Goal: Transaction & Acquisition: Purchase product/service

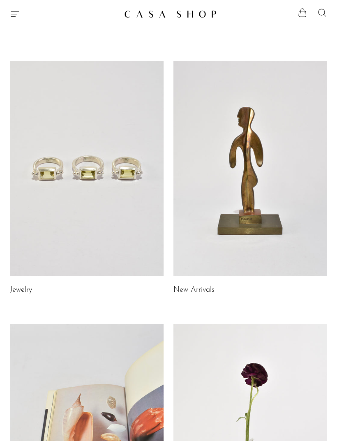
click at [262, 434] on link at bounding box center [251, 432] width 154 height 216
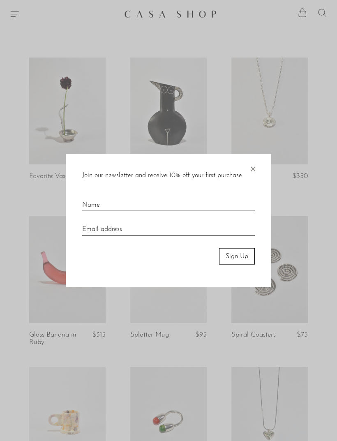
click at [255, 165] on span "×" at bounding box center [253, 167] width 8 height 26
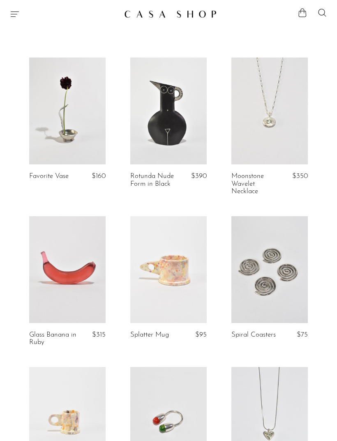
click at [19, 8] on div "Shop Featured New Arrivals Bestsellers Coming Soon Jewelry Jewelry All Earrings…" at bounding box center [168, 14] width 337 height 15
click at [12, 7] on div "Shop Featured New Arrivals Bestsellers Coming Soon Jewelry Jewelry All Earrings…" at bounding box center [168, 14] width 337 height 15
click at [17, 15] on icon "Menu" at bounding box center [15, 14] width 10 height 10
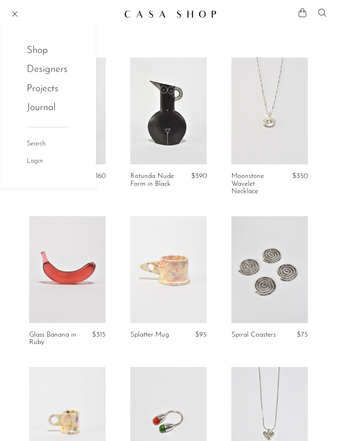
click at [31, 49] on link "Shop" at bounding box center [43, 51] width 32 height 16
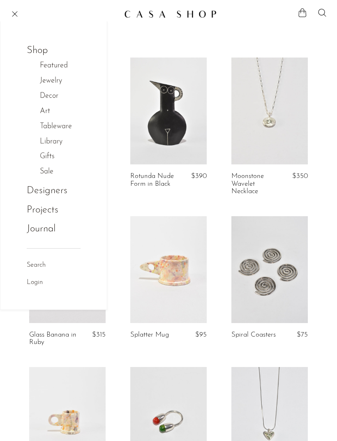
click at [47, 85] on link "Jewelry" at bounding box center [55, 81] width 31 height 12
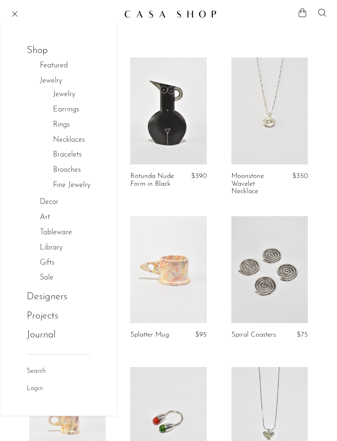
click at [68, 97] on link "Jewelry" at bounding box center [64, 95] width 22 height 12
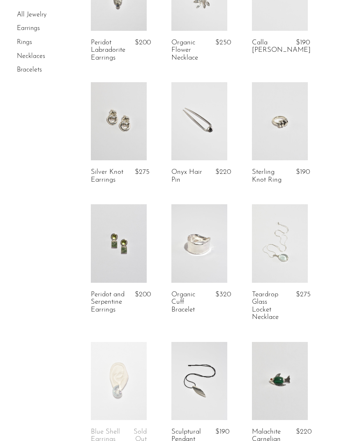
scroll to position [365, 0]
click at [278, 137] on link at bounding box center [280, 121] width 56 height 78
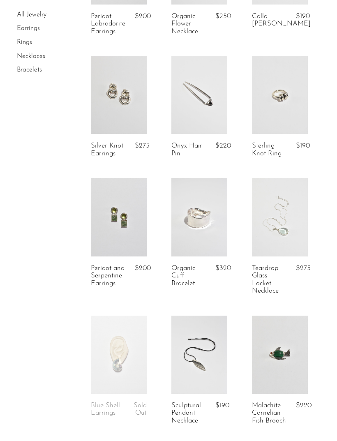
scroll to position [392, 0]
click at [278, 239] on link at bounding box center [280, 217] width 56 height 78
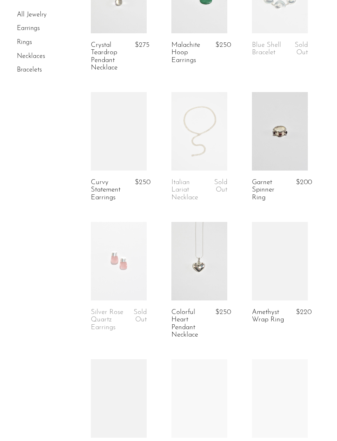
scroll to position [1016, 0]
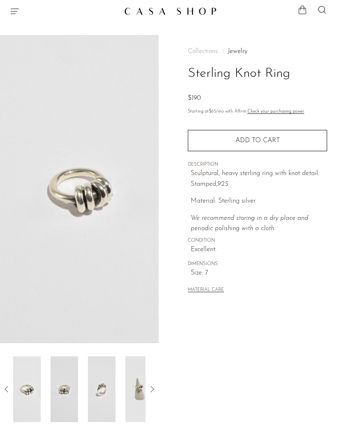
scroll to position [6, 0]
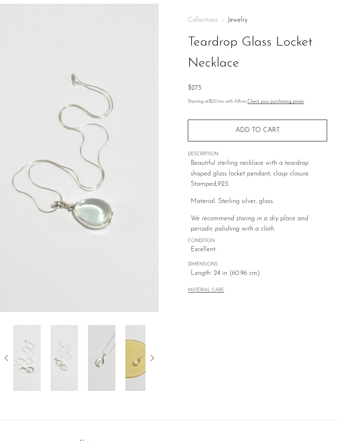
scroll to position [39, 0]
